Goal: Task Accomplishment & Management: Use online tool/utility

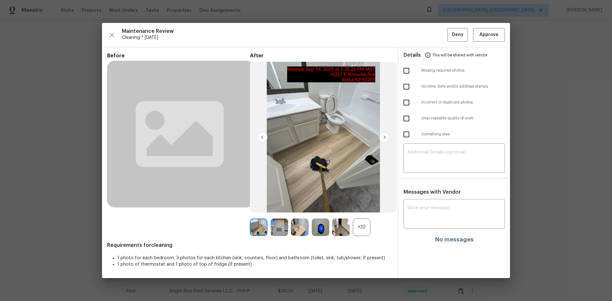
scroll to position [32, 0]
click at [488, 29] on button "Approve" at bounding box center [489, 35] width 32 height 14
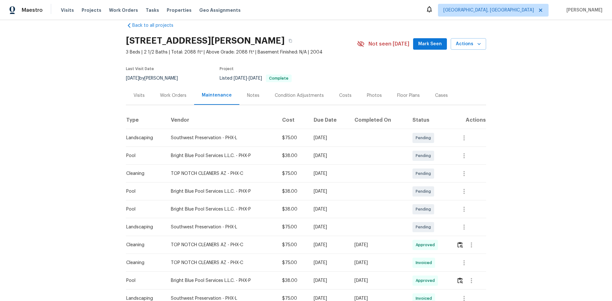
scroll to position [0, 0]
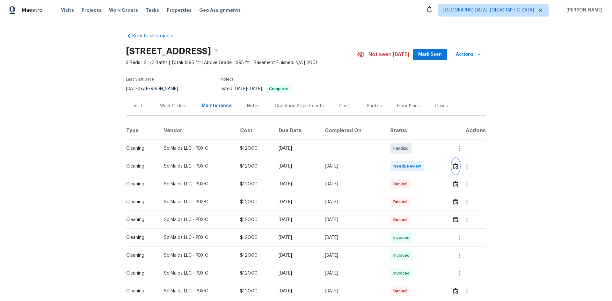
click at [435, 167] on img "button" at bounding box center [455, 166] width 5 height 6
click at [435, 166] on img "button" at bounding box center [455, 166] width 5 height 6
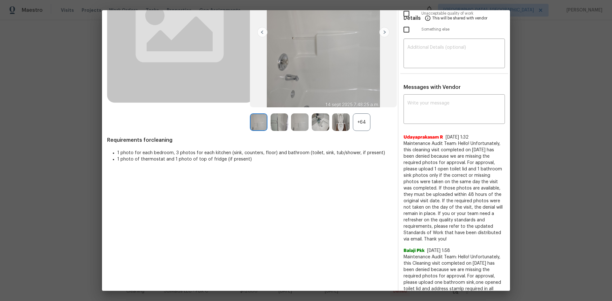
scroll to position [96, 0]
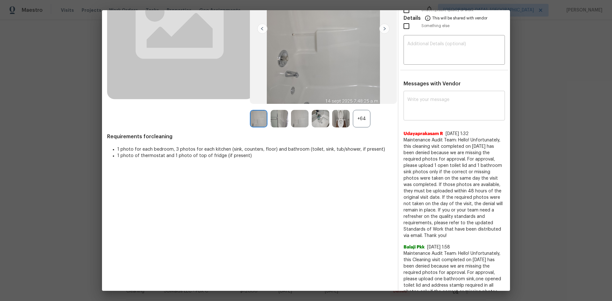
click at [435, 98] on textarea at bounding box center [454, 107] width 94 height 18
paste textarea "Maintenance Audit Team: Hello! Unfortunately, this Cleaning visit completed on …"
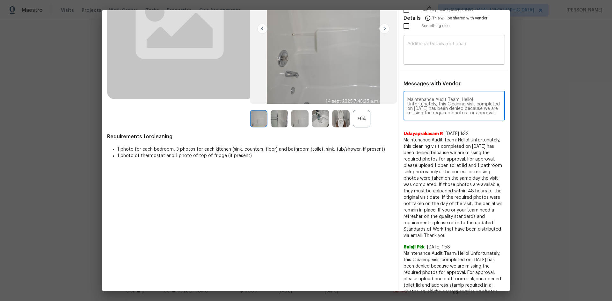
scroll to position [89, 0]
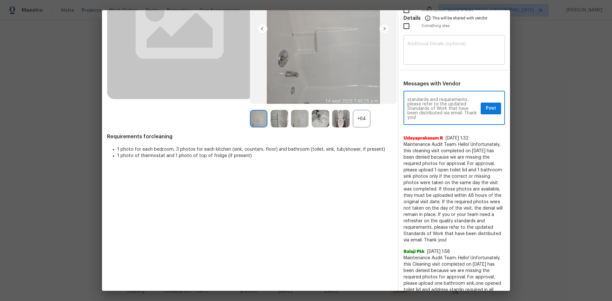
type textarea "Maintenance Audit Team: Hello! Unfortunately, this Cleaning visit completed on …"
click at [428, 58] on textarea at bounding box center [454, 51] width 94 height 18
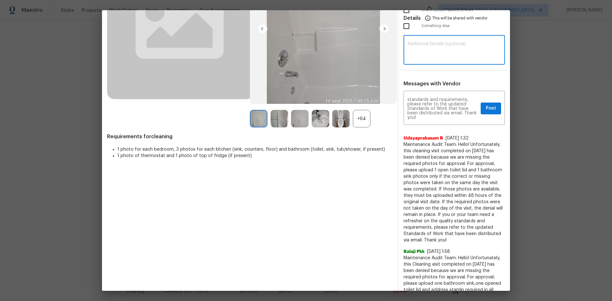
paste textarea "Maintenance Audit Team: Hello! Unfortunately, this Cleaning visit completed on …"
type textarea "Maintenance Audit Team: Hello! Unfortunately, this Cleaning visit completed on …"
click at [435, 109] on span "Post" at bounding box center [491, 109] width 10 height 8
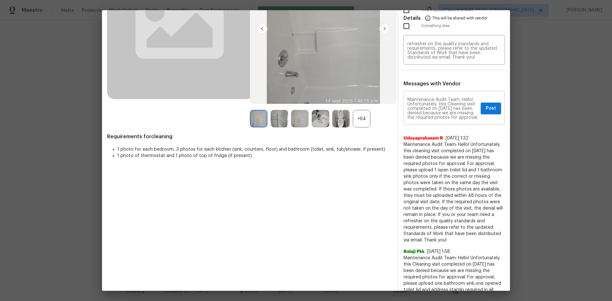
scroll to position [0, 0]
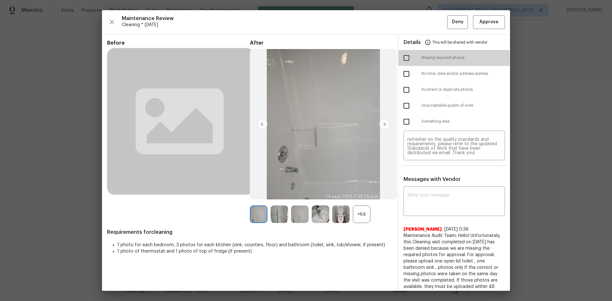
click at [403, 59] on input "checkbox" at bounding box center [406, 57] width 13 height 13
checkbox input "true"
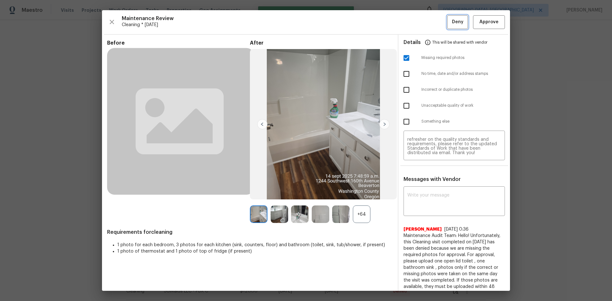
click at [435, 22] on span "Deny" at bounding box center [457, 22] width 11 height 8
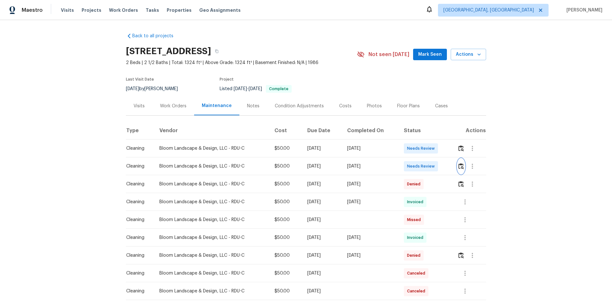
click at [435, 167] on img "button" at bounding box center [460, 166] width 5 height 6
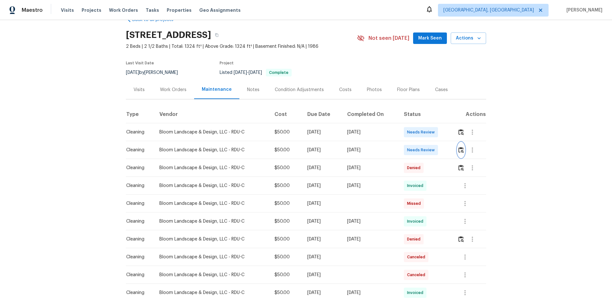
scroll to position [64, 0]
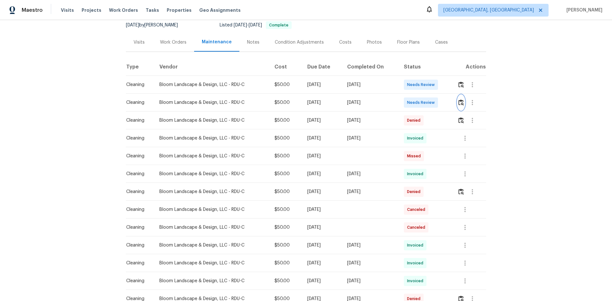
click at [435, 101] on img "button" at bounding box center [460, 102] width 5 height 6
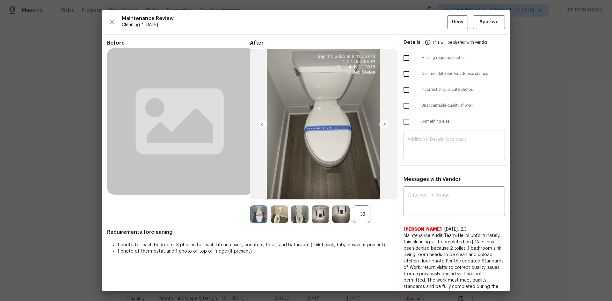
click at [423, 147] on textarea at bounding box center [454, 146] width 94 height 18
paste textarea "Maintenance Audit Team: Hello! Unfortunately, this Cleaning visit completed on …"
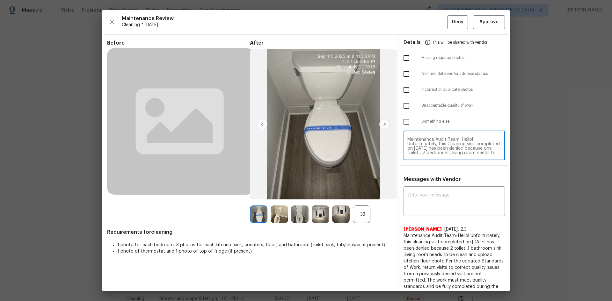
scroll to position [58, 0]
type textarea "Maintenance Audit Team: Hello! Unfortunately, this Cleaning visit completed on …"
click at [434, 194] on textarea at bounding box center [454, 202] width 94 height 18
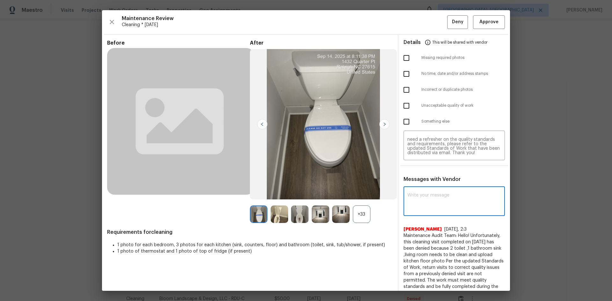
paste textarea "Maintenance Audit Team: Hello! Unfortunately, this Cleaning visit completed on …"
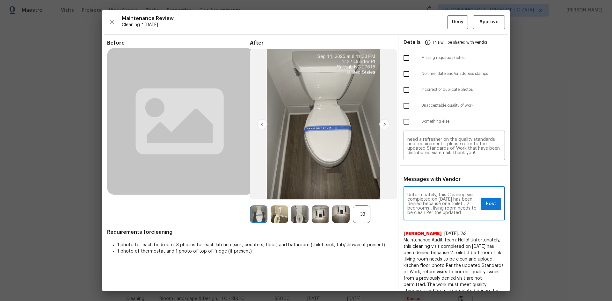
scroll to position [0, 0]
type textarea "Maintenance Audit Team: Hello! Unfortunately, this Cleaning visit completed on …"
click at [435, 201] on span "Post" at bounding box center [491, 204] width 10 height 8
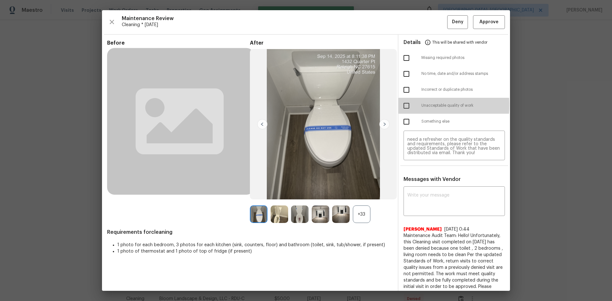
click at [404, 105] on input "checkbox" at bounding box center [406, 105] width 13 height 13
checkbox input "true"
click at [435, 21] on button "Deny" at bounding box center [457, 22] width 21 height 14
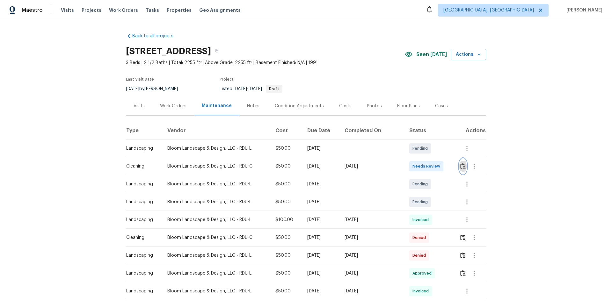
click at [435, 167] on img "button" at bounding box center [462, 166] width 5 height 6
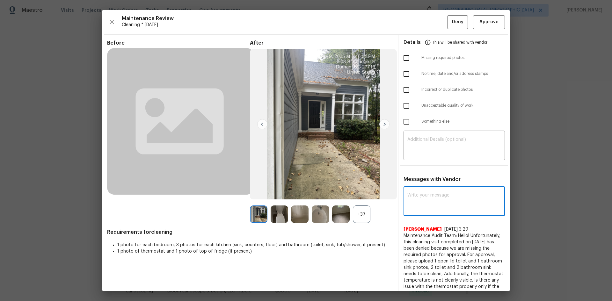
click at [427, 196] on textarea at bounding box center [454, 202] width 94 height 18
paste textarea "Maintenance Audit Team: Hello! Unfortunately, this Cleaning visit completed on …"
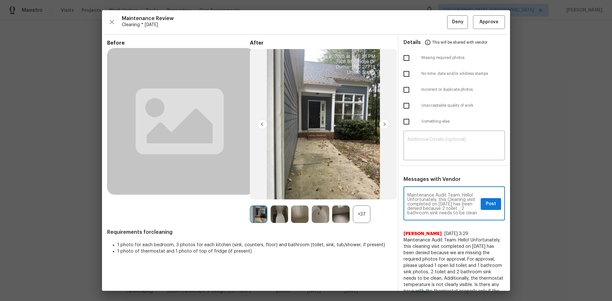
scroll to position [85, 0]
type textarea "Maintenance Audit Team: Hello! Unfortunately, this Cleaning visit completed on …"
click at [435, 150] on textarea at bounding box center [454, 146] width 94 height 18
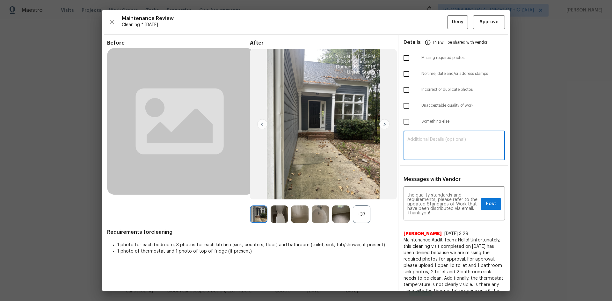
paste textarea "Maintenance Audit Team: Hello! Unfortunately, this Cleaning visit completed on …"
type textarea "Maintenance Audit Team: Hello! Unfortunately, this Cleaning visit completed on …"
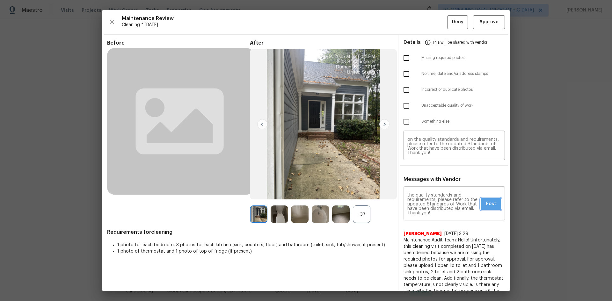
click at [435, 201] on span "Post" at bounding box center [491, 204] width 10 height 8
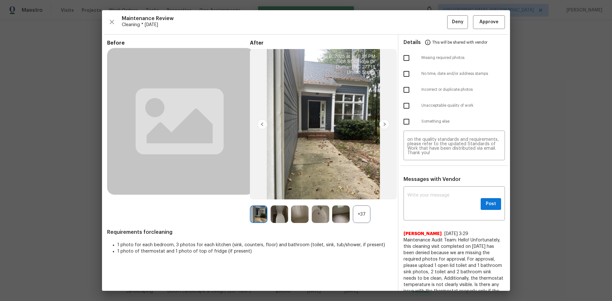
scroll to position [0, 0]
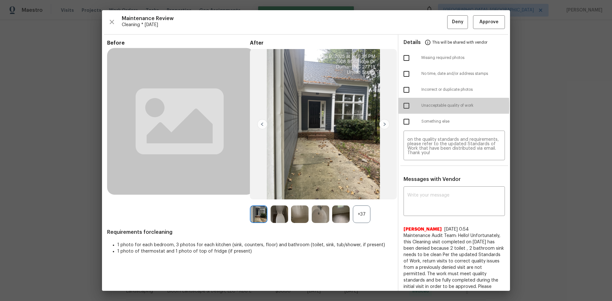
click at [404, 106] on input "checkbox" at bounding box center [406, 105] width 13 height 13
checkbox input "true"
click at [435, 19] on button "Deny" at bounding box center [457, 22] width 21 height 14
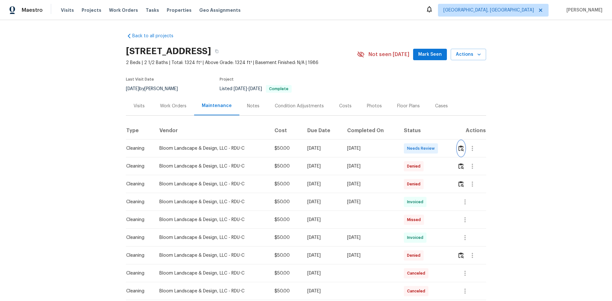
click at [435, 150] on img "button" at bounding box center [460, 148] width 5 height 6
